Goal: Task Accomplishment & Management: Manage account settings

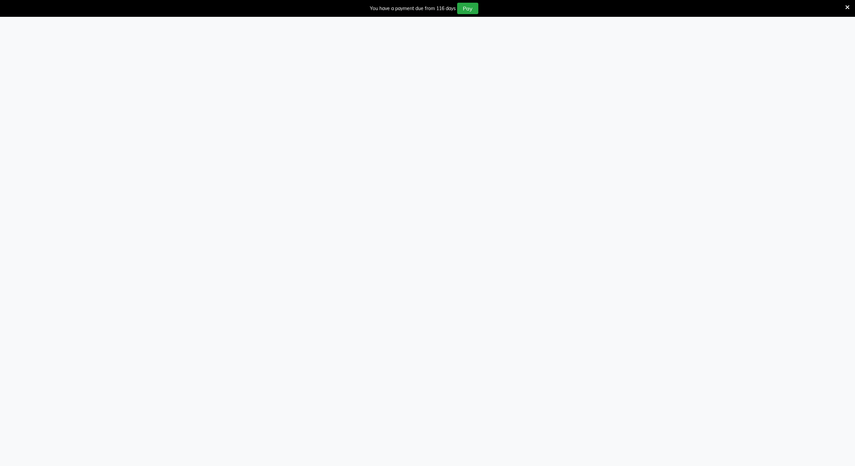
scroll to position [17, 0]
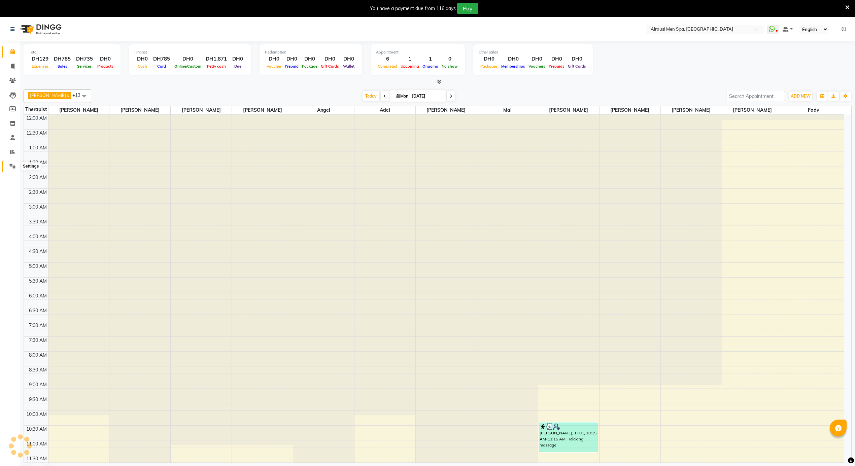
scroll to position [181, 0]
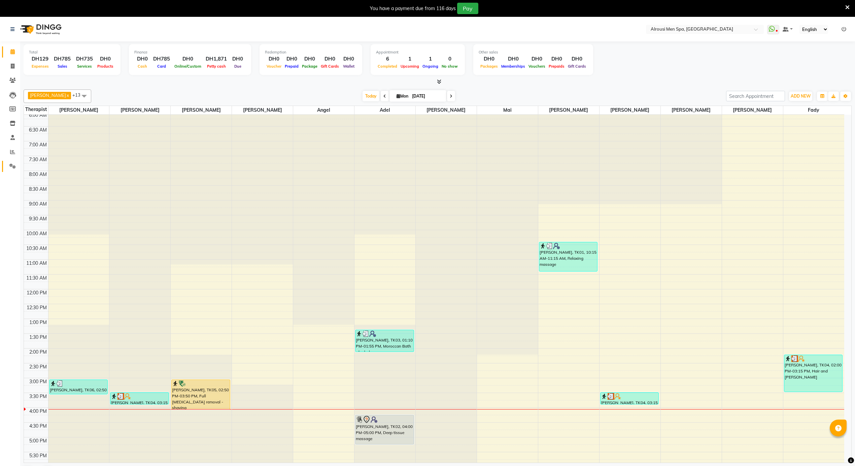
click at [9, 164] on icon at bounding box center [12, 166] width 6 height 5
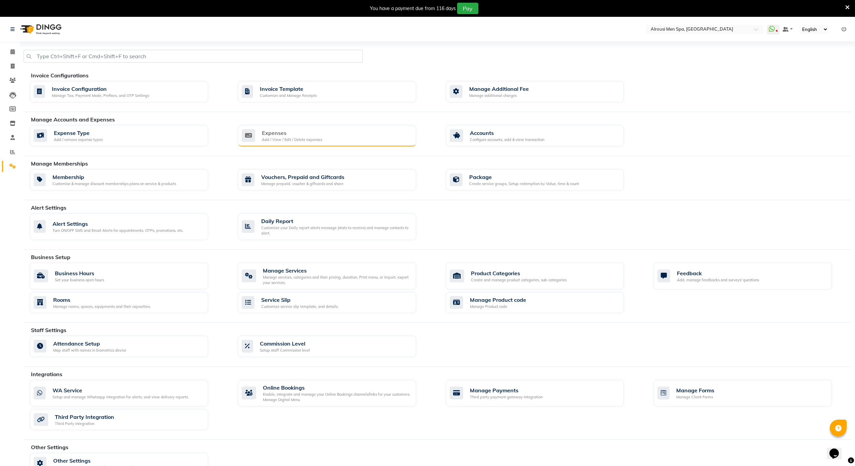
click at [415, 139] on div "Expenses Add / View / Edit / Delete expenses" at bounding box center [327, 136] width 178 height 22
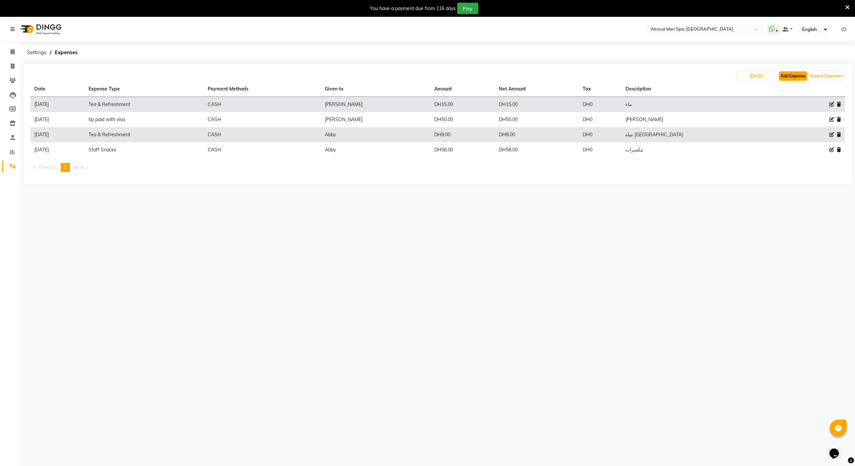
click at [802, 79] on button "Add Expense" at bounding box center [793, 75] width 28 height 9
select select "1"
select select "4622"
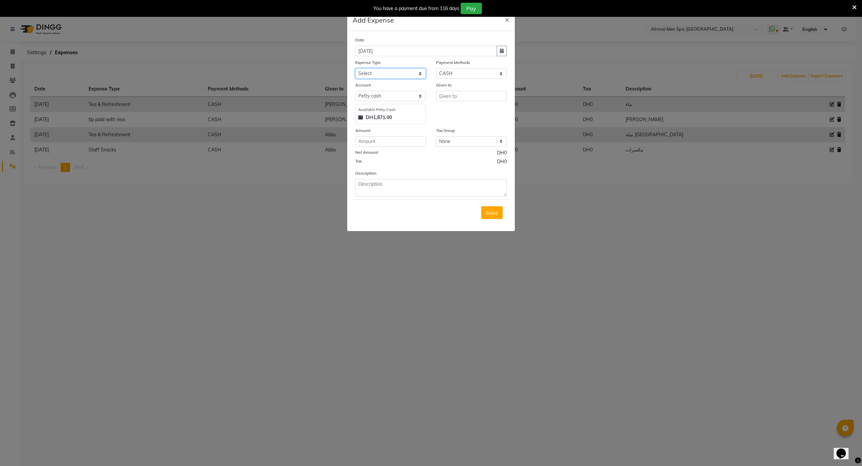
click at [381, 75] on select "Select [PERSON_NAME] Personal abo abdallah services Advance Salary [PERSON_NAME…" at bounding box center [390, 73] width 71 height 10
select select "11422"
click at [355, 68] on select "Select [PERSON_NAME] Personal abo abdallah services Advance Salary [PERSON_NAME…" at bounding box center [390, 73] width 71 height 10
click at [382, 140] on input "number" at bounding box center [390, 141] width 71 height 10
type input "137.5"
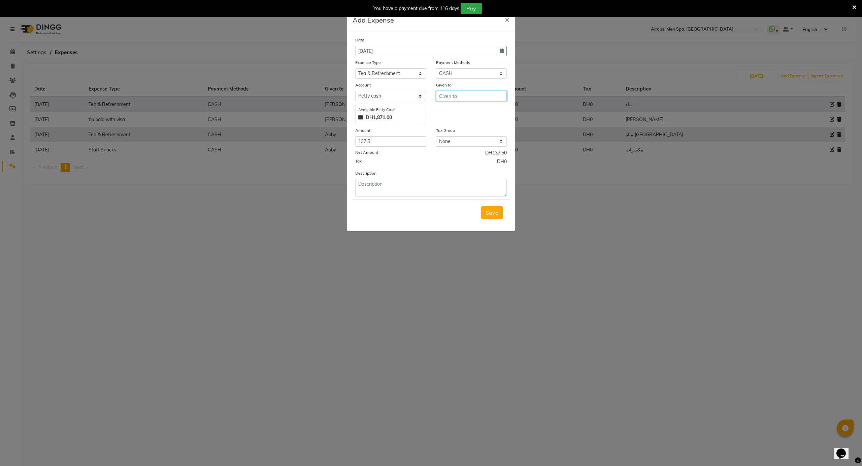
click at [474, 94] on input "text" at bounding box center [471, 96] width 71 height 10
click at [449, 112] on ngb-highlight "A bby" at bounding box center [451, 110] width 14 height 7
type input "Abby"
click at [413, 190] on textarea at bounding box center [430, 188] width 151 height 18
type textarea "مياه"
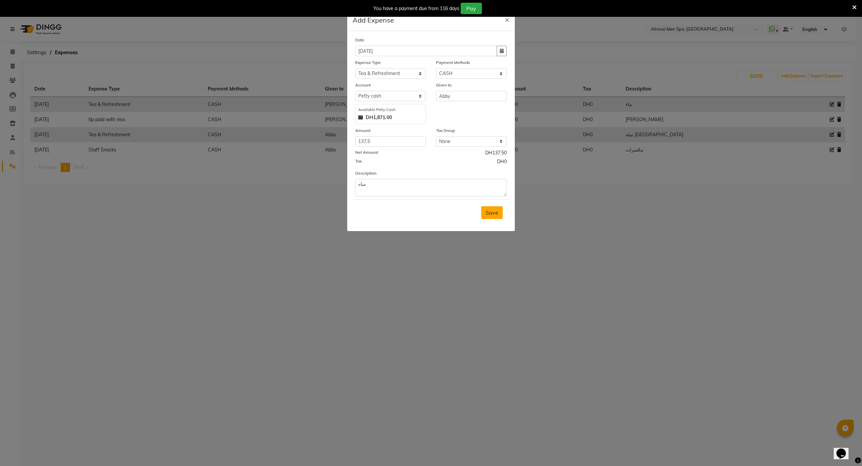
click at [499, 215] on button "Save" at bounding box center [492, 212] width 22 height 13
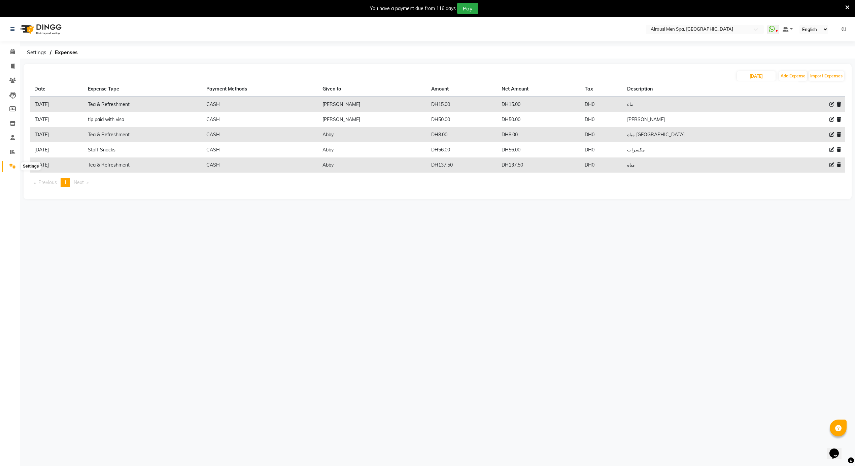
click at [11, 165] on icon at bounding box center [12, 166] width 6 height 5
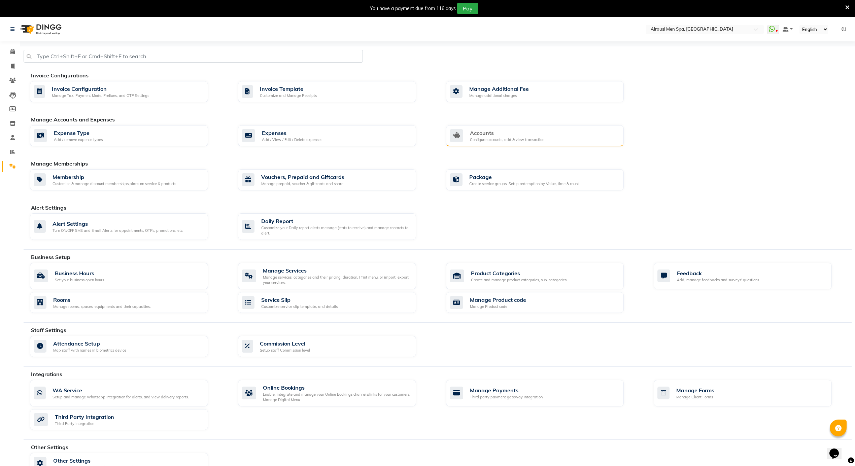
click at [520, 127] on div "Accounts Configure accounts, add & view transaction" at bounding box center [535, 136] width 178 height 22
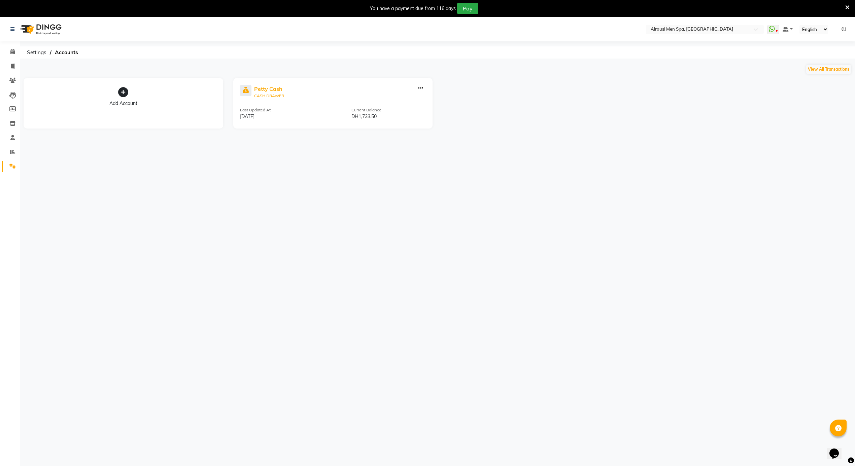
click at [263, 88] on div "Petty Cash" at bounding box center [269, 89] width 30 height 8
select select "4622"
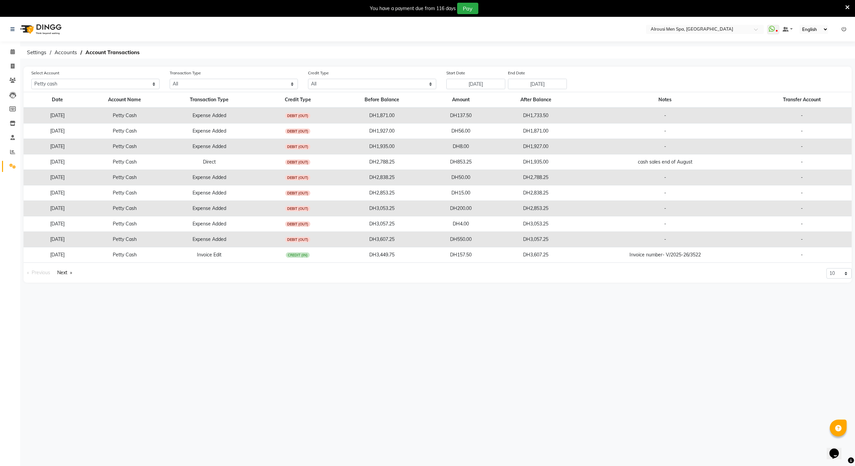
click at [421, 361] on div "Select Location × Alrousi Men Spa, [GEOGRAPHIC_DATA] WhatsApp Status ✕ Status: …" at bounding box center [427, 250] width 855 height 466
click at [13, 50] on icon at bounding box center [12, 51] width 4 height 5
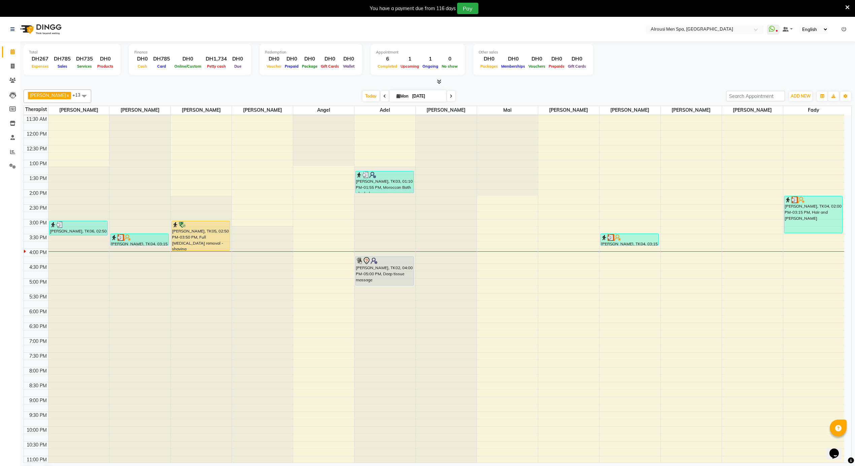
scroll to position [275, 0]
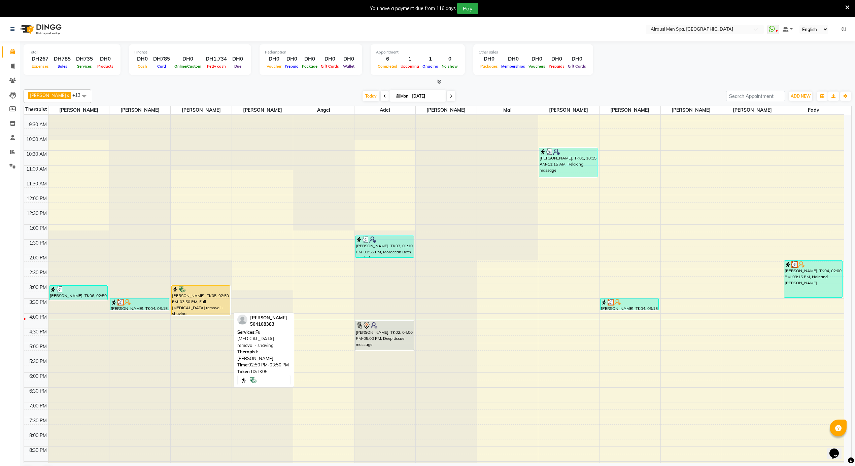
click at [206, 300] on div "[PERSON_NAME], TK05, 02:50 PM-03:50 PM, Full [MEDICAL_DATA] removal - shaving" at bounding box center [201, 300] width 58 height 29
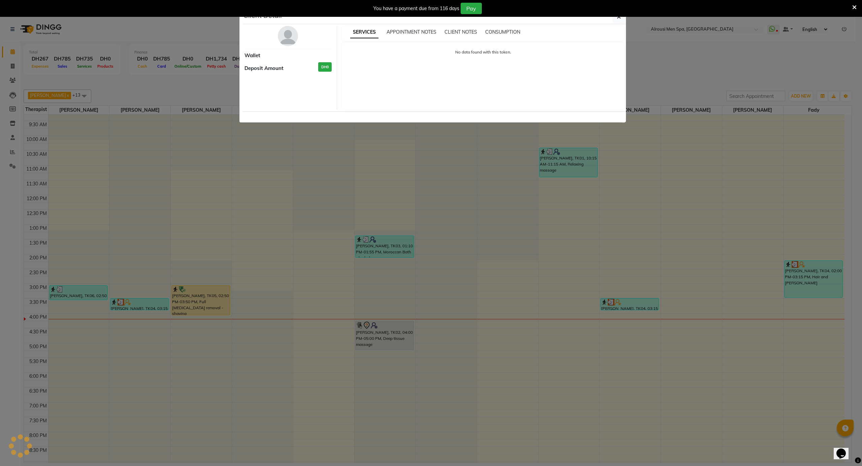
select select "1"
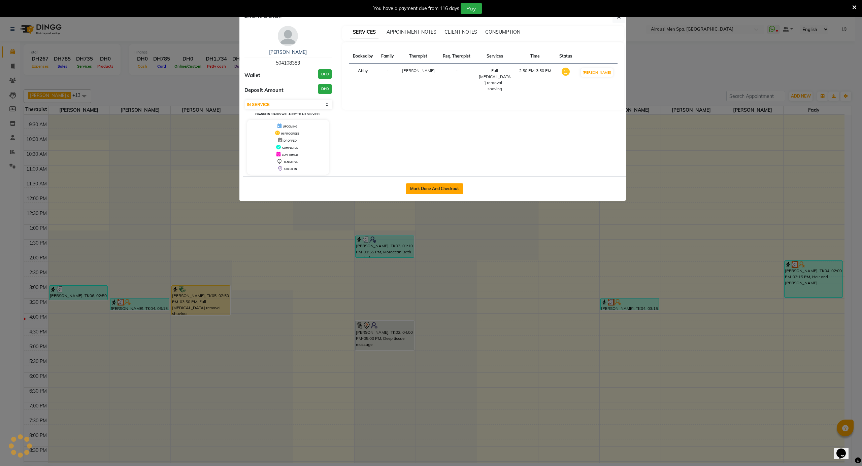
click at [427, 191] on button "Mark Done And Checkout" at bounding box center [435, 188] width 58 height 11
select select "service"
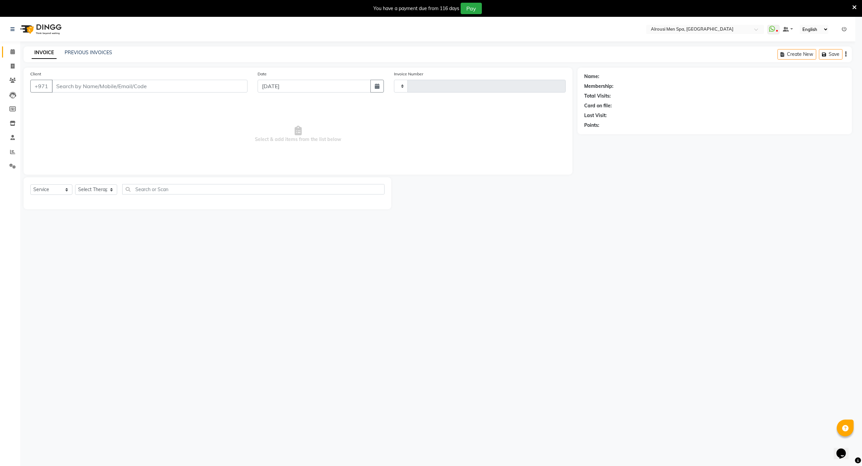
type input "3549"
select select "5688"
type input "504108383"
select select "38891"
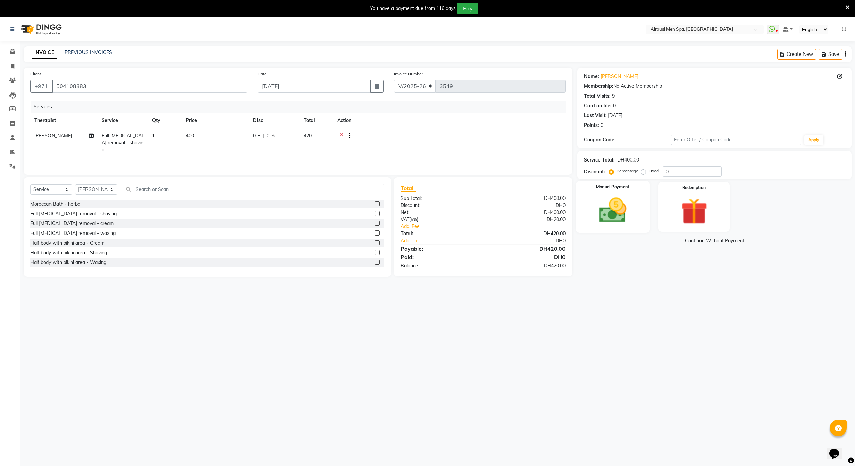
click at [625, 221] on img at bounding box center [612, 211] width 45 height 32
click at [653, 240] on span "CARD" at bounding box center [650, 241] width 14 height 8
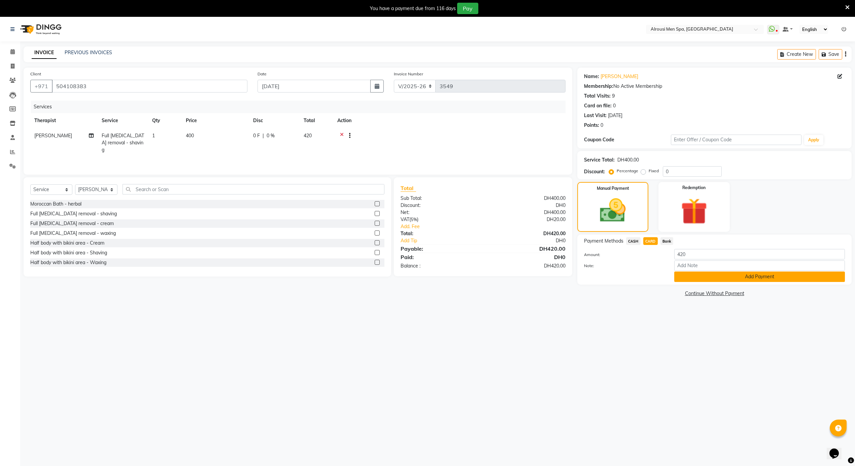
click at [706, 279] on button "Add Payment" at bounding box center [759, 277] width 171 height 10
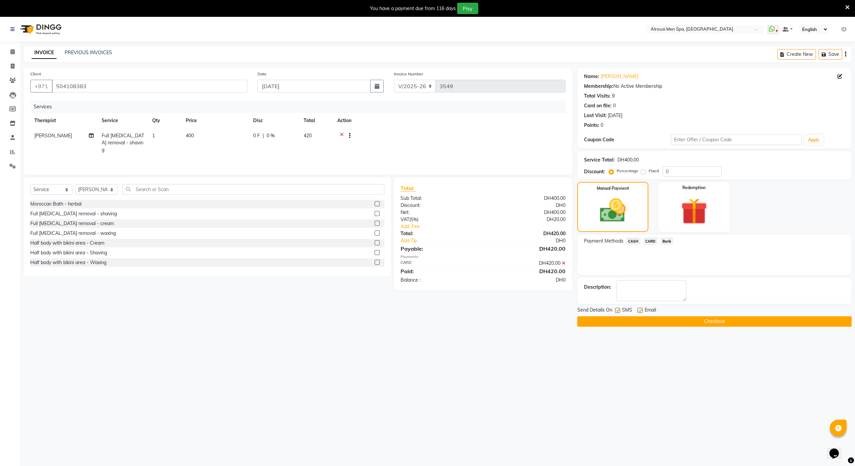
click at [637, 311] on div "SMS" at bounding box center [626, 311] width 23 height 8
click at [639, 312] on label at bounding box center [639, 310] width 5 height 5
click at [639, 312] on input "checkbox" at bounding box center [639, 311] width 4 height 4
checkbox input "false"
click at [618, 311] on label at bounding box center [617, 310] width 5 height 5
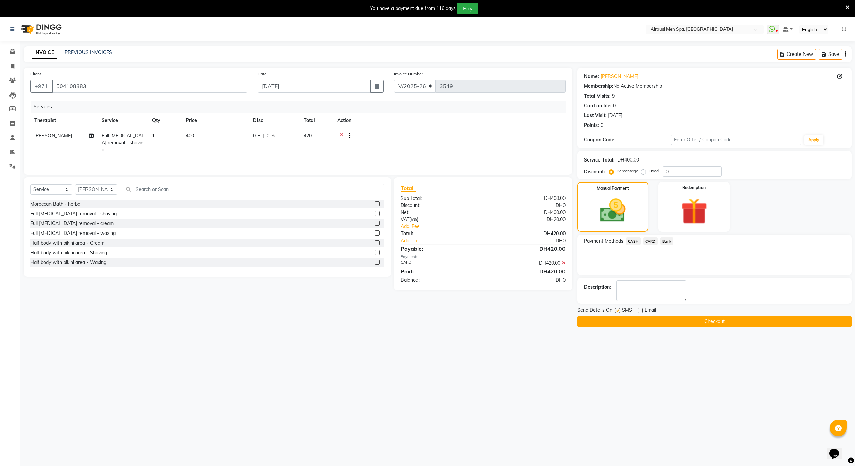
click at [618, 311] on input "checkbox" at bounding box center [617, 311] width 4 height 4
checkbox input "false"
click at [623, 321] on button "Checkout" at bounding box center [714, 321] width 274 height 10
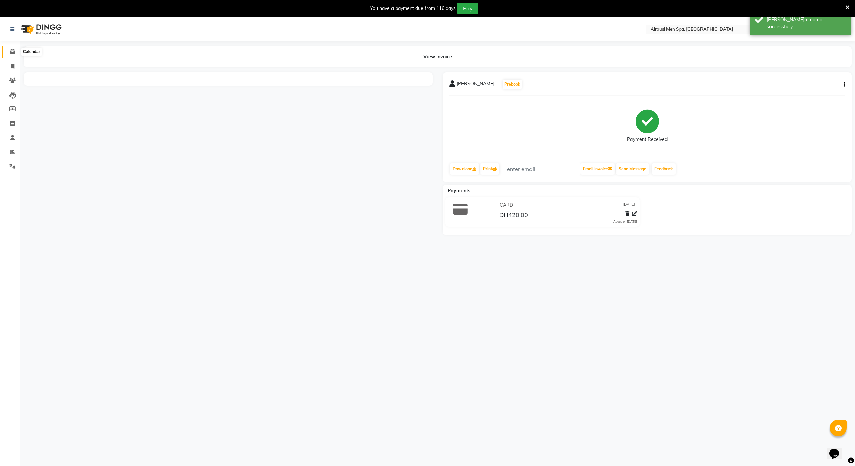
click at [11, 53] on icon at bounding box center [12, 51] width 4 height 5
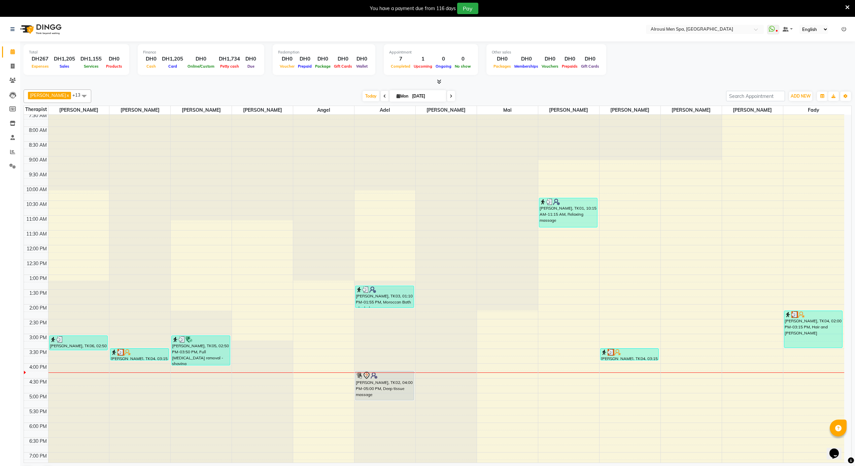
scroll to position [271, 0]
